Goal: Find specific page/section: Find specific page/section

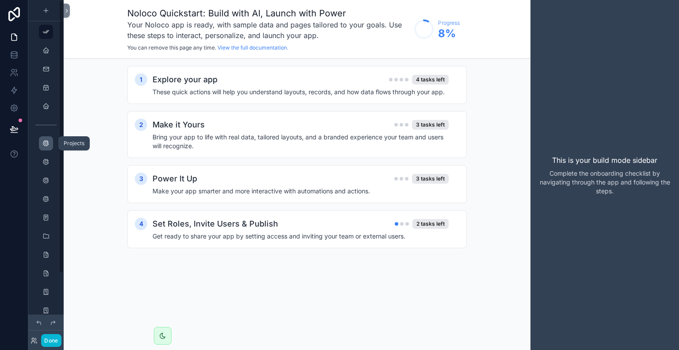
click at [49, 144] on icon "scrollable content" at bounding box center [45, 143] width 7 height 7
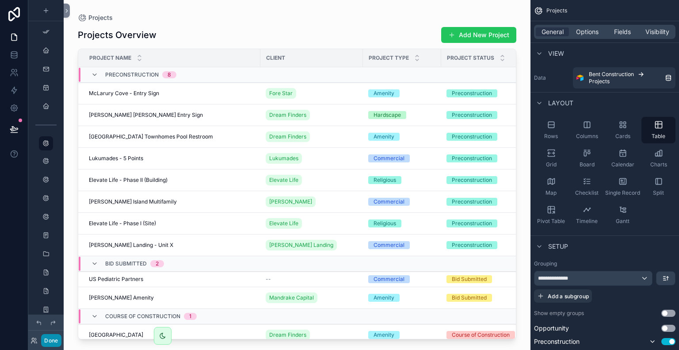
click at [56, 343] on button "Done" at bounding box center [51, 340] width 20 height 13
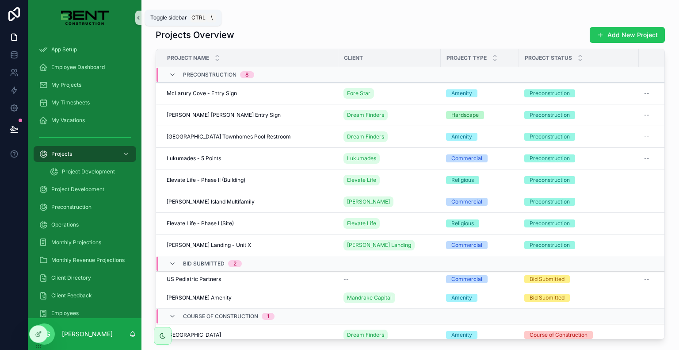
click at [138, 17] on icon "scrollable content" at bounding box center [139, 17] width 2 height 3
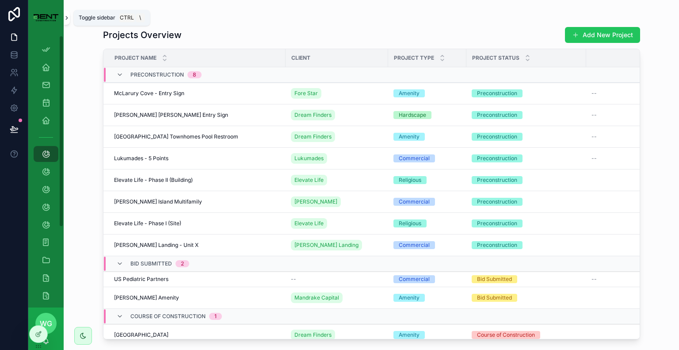
click at [65, 19] on icon "scrollable content" at bounding box center [67, 18] width 6 height 7
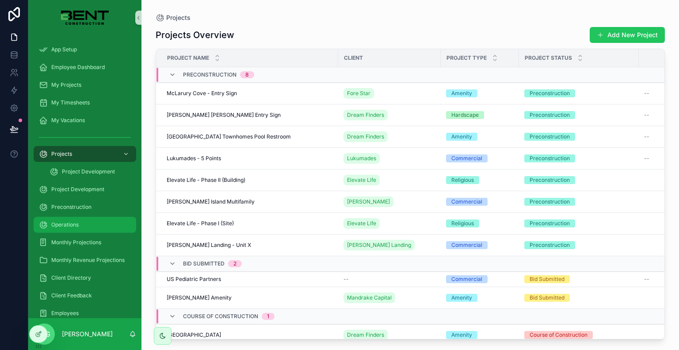
click at [92, 224] on div "Operations" at bounding box center [85, 225] width 92 height 14
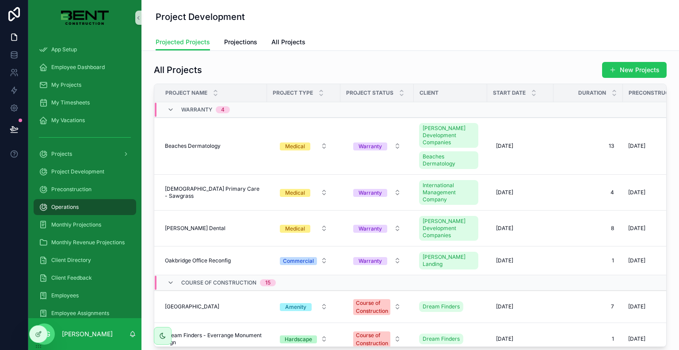
click at [171, 114] on div "Warranty 4" at bounding box center [198, 110] width 63 height 14
